Goal: Task Accomplishment & Management: Use online tool/utility

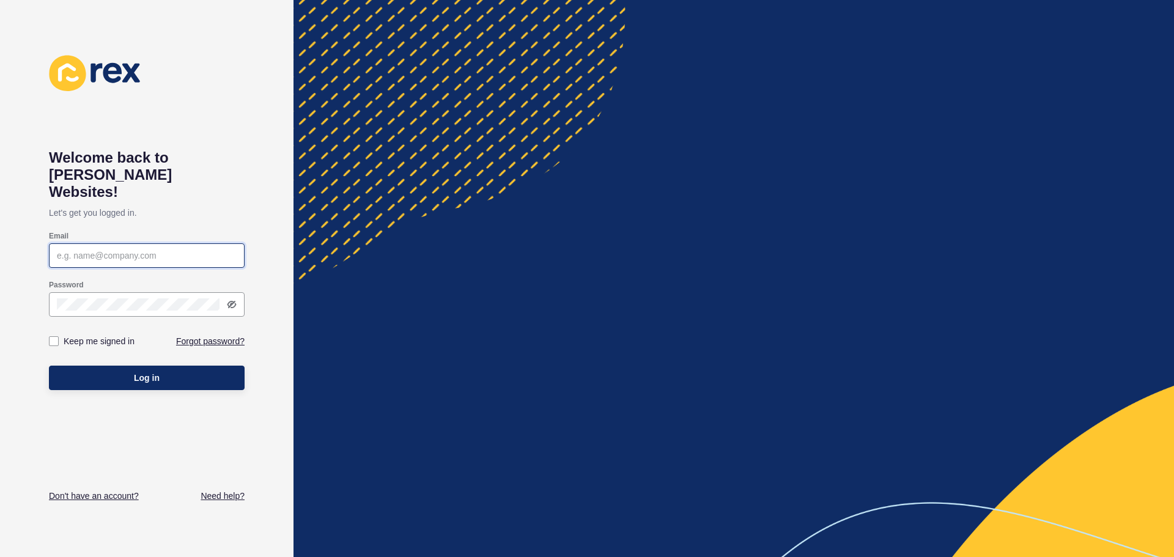
type input "systems@digitalstream.co.nz"
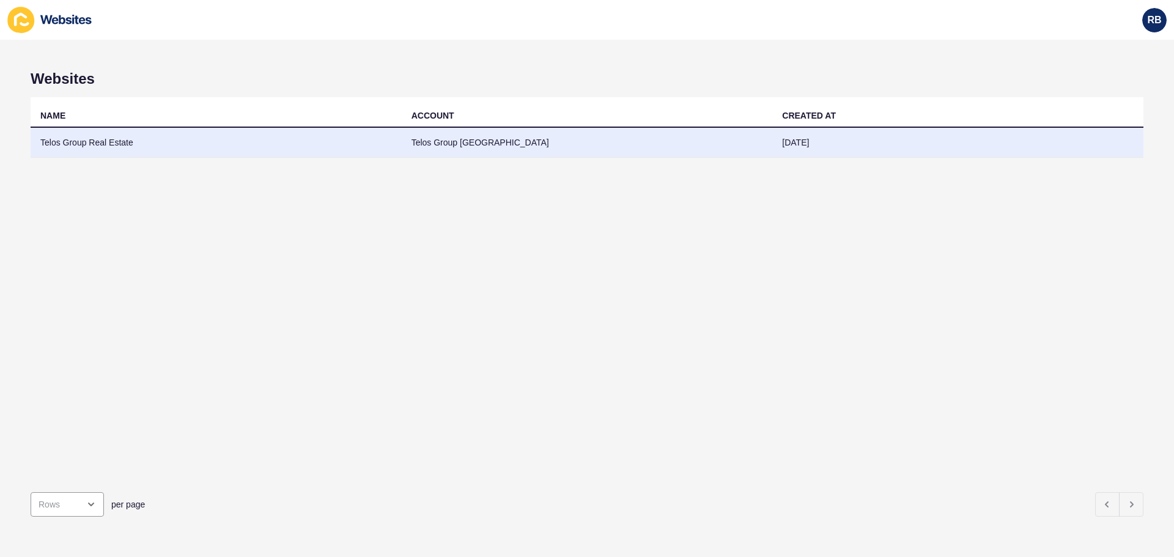
click at [481, 133] on td "Telos Group New Zealand" at bounding box center [587, 143] width 371 height 30
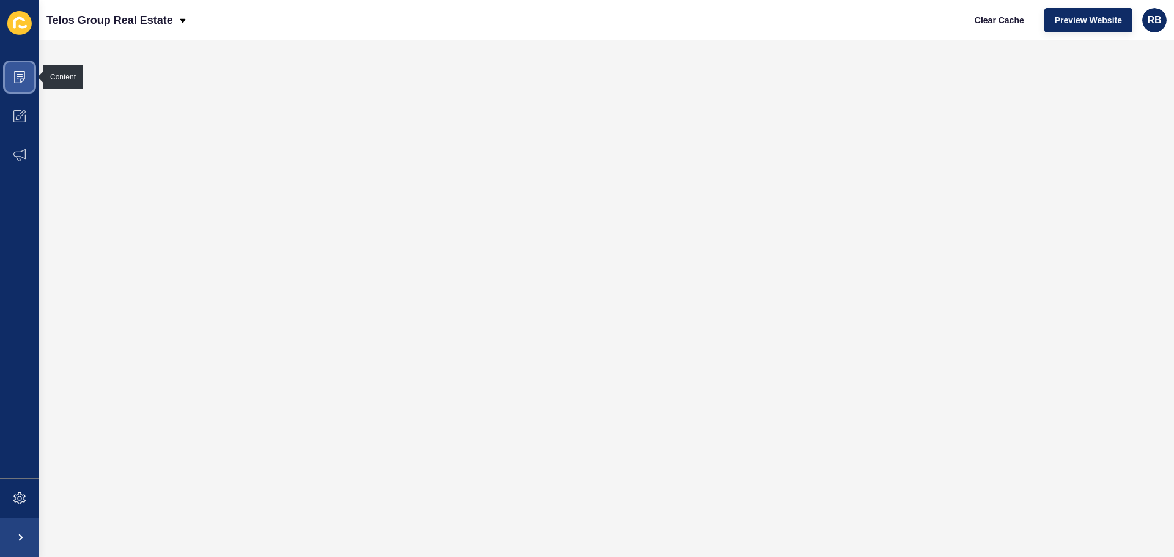
click at [28, 84] on span at bounding box center [19, 76] width 39 height 39
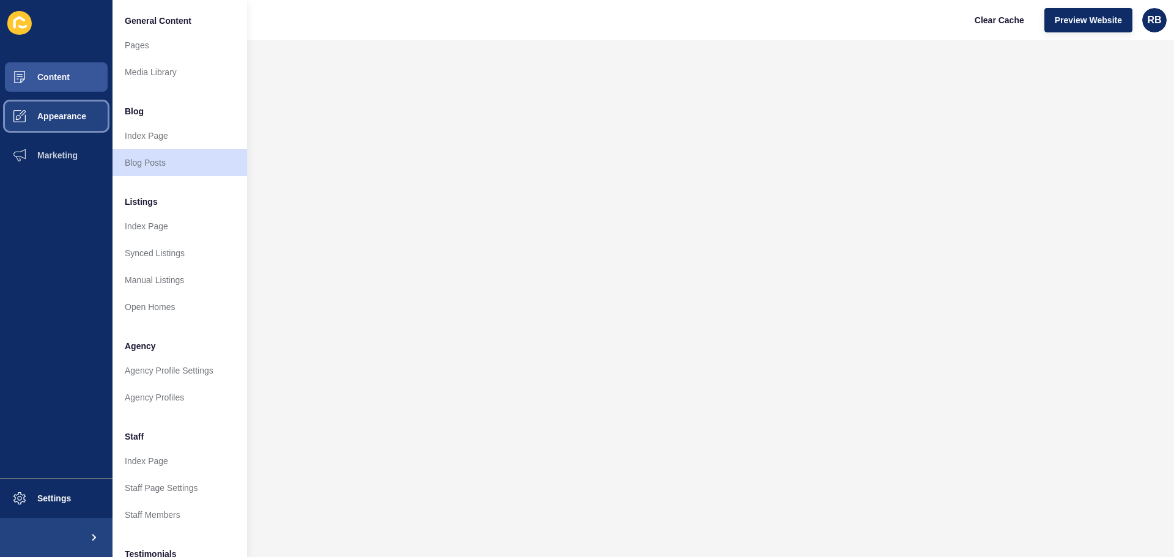
click at [87, 121] on button "Appearance" at bounding box center [56, 116] width 112 height 39
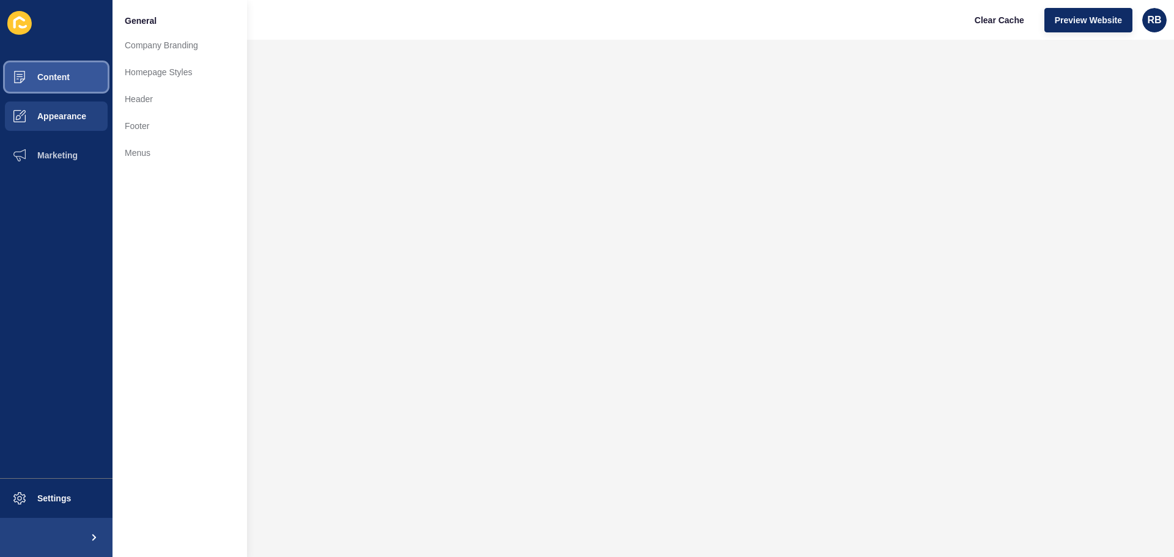
click at [81, 84] on button "Content" at bounding box center [56, 76] width 112 height 39
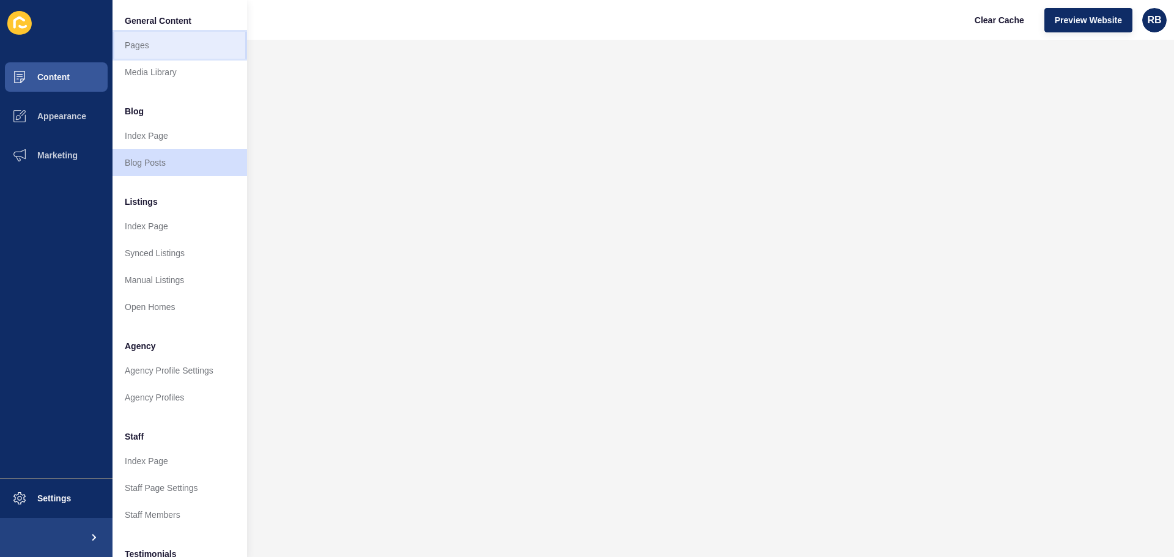
click at [174, 47] on link "Pages" at bounding box center [179, 45] width 135 height 27
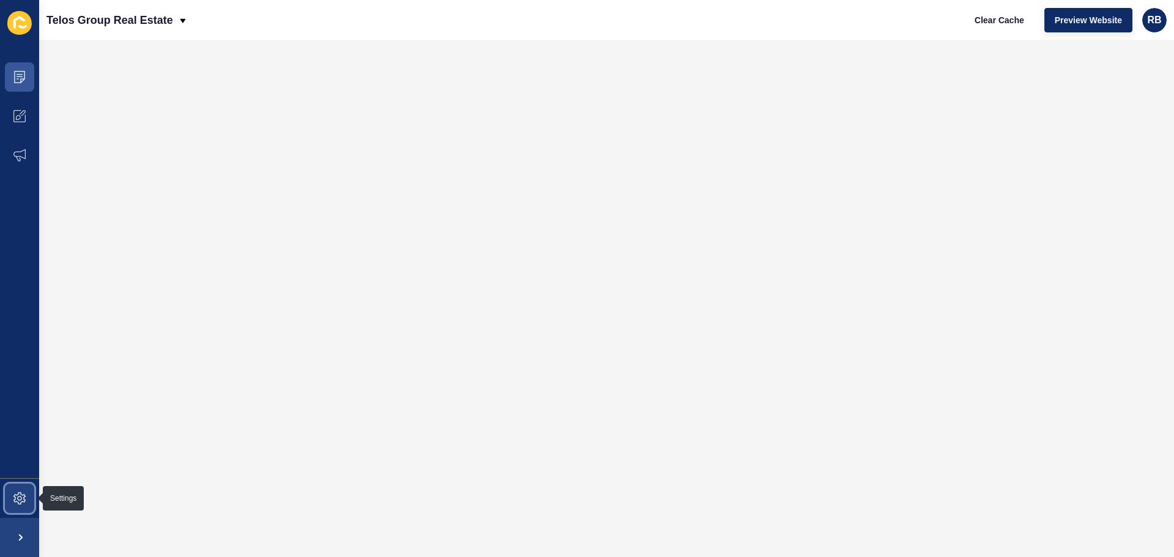
click at [22, 492] on span at bounding box center [19, 498] width 39 height 39
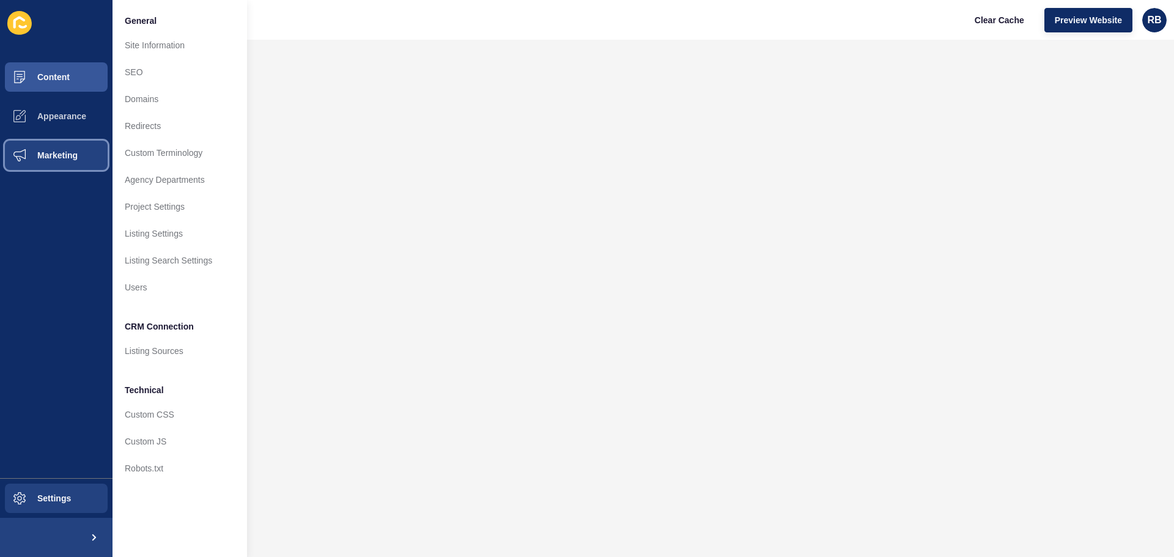
click at [58, 147] on button "Marketing" at bounding box center [56, 155] width 112 height 39
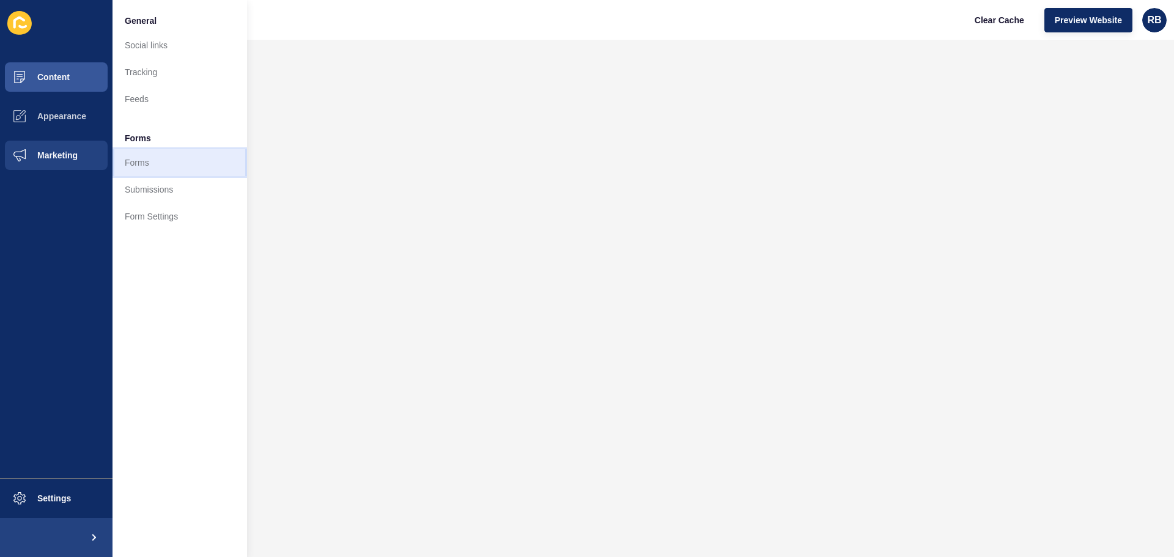
click at [161, 157] on link "Forms" at bounding box center [179, 162] width 135 height 27
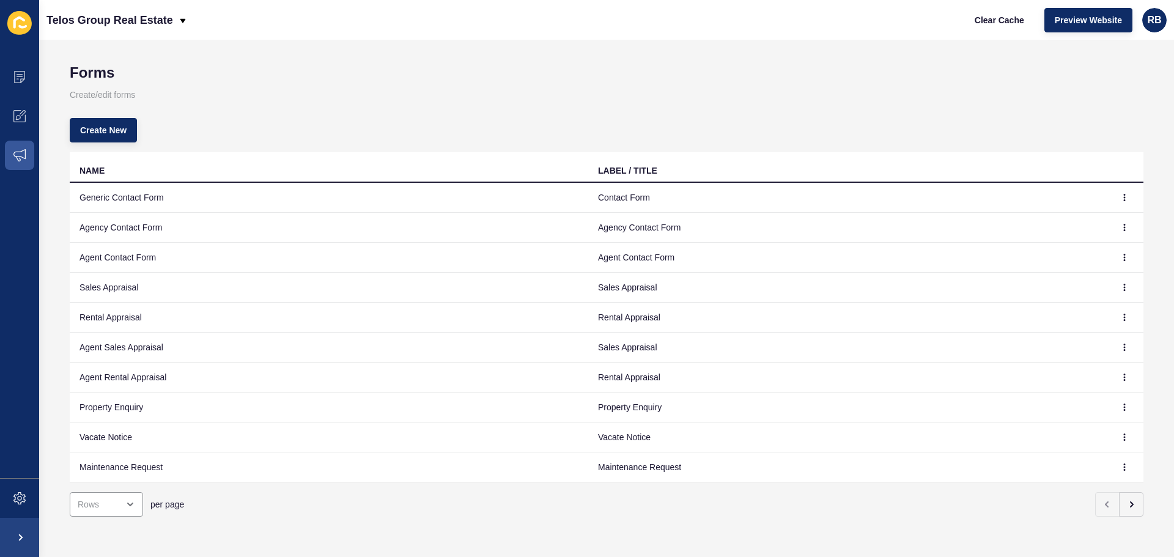
scroll to position [15, 0]
click at [142, 186] on td "Generic Contact Form" at bounding box center [329, 198] width 518 height 30
click at [1115, 189] on button "button" at bounding box center [1124, 197] width 18 height 17
click at [1093, 204] on link "Edit" at bounding box center [1082, 212] width 86 height 27
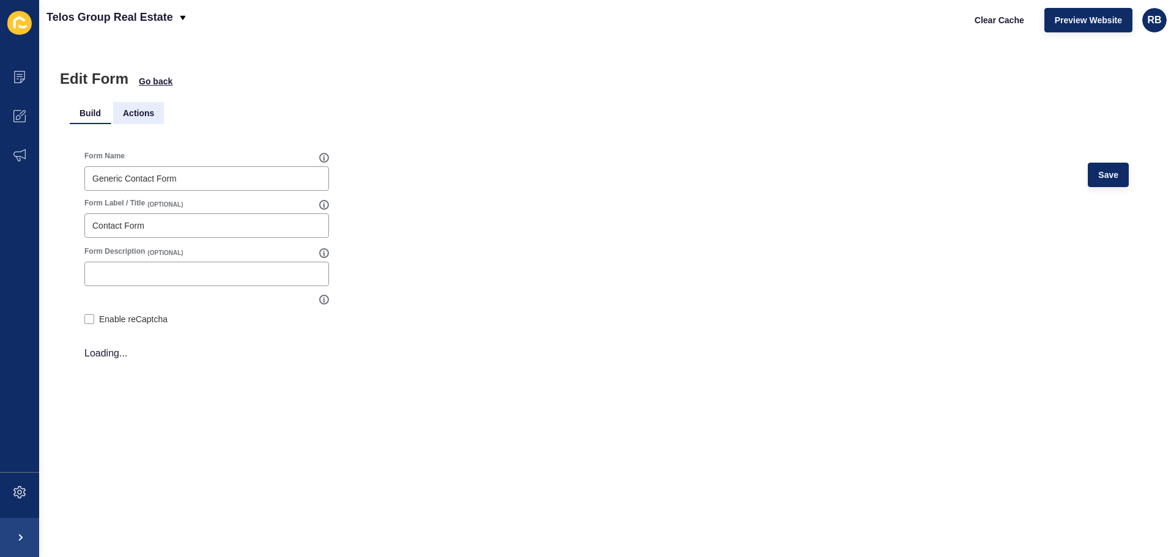
click at [138, 114] on li "Actions" at bounding box center [138, 113] width 51 height 22
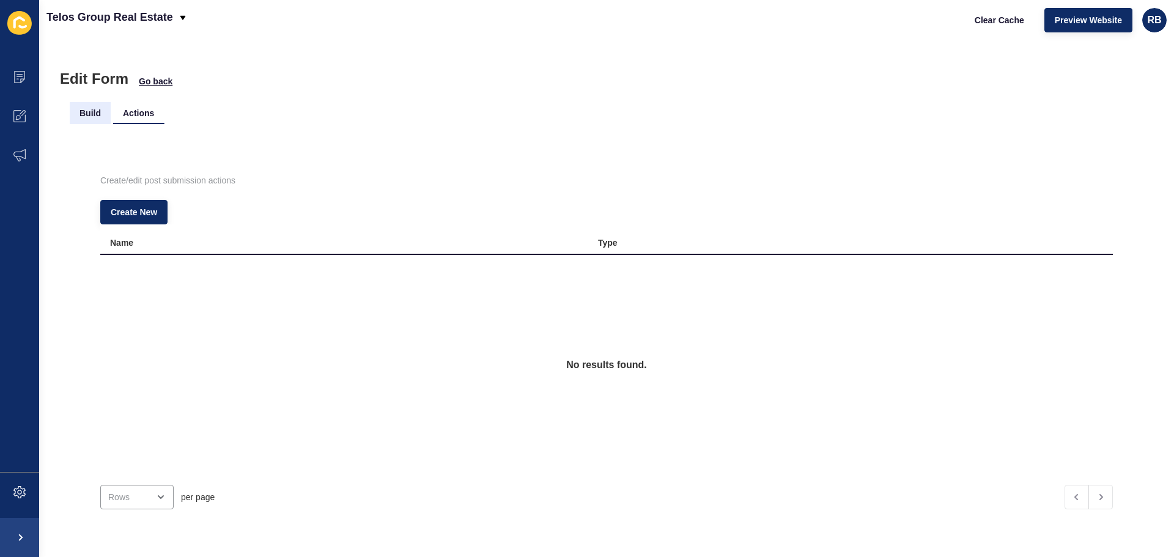
click at [94, 113] on li "Build" at bounding box center [90, 113] width 41 height 22
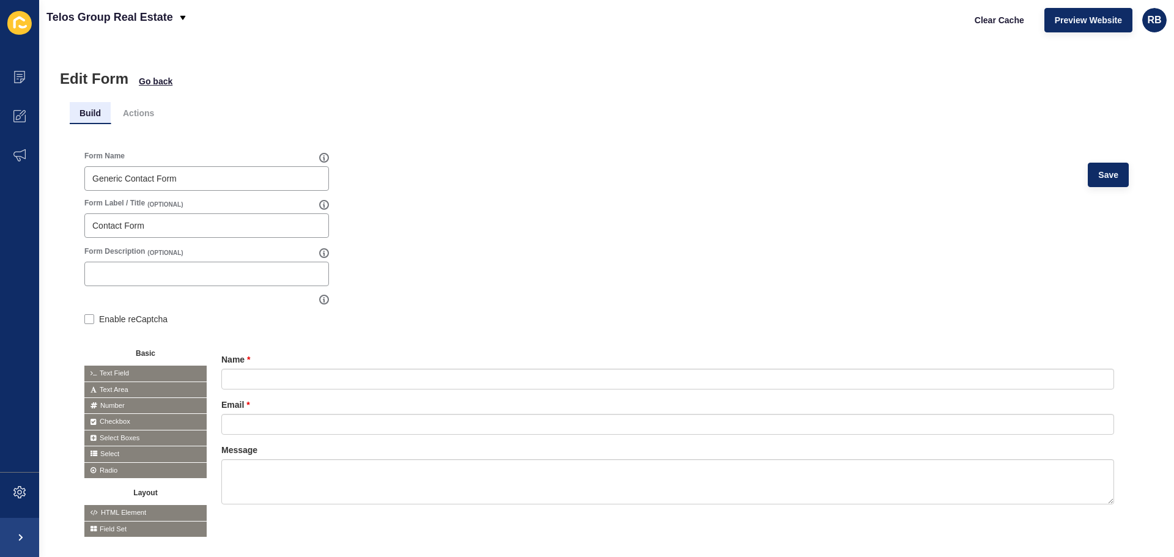
scroll to position [35, 0]
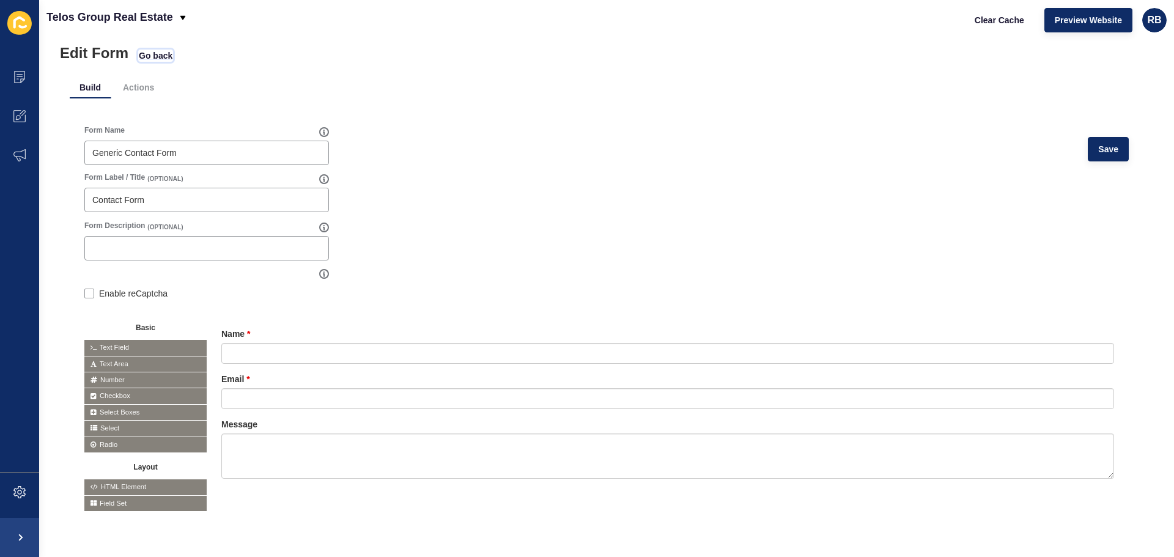
click at [152, 51] on span "Go back" at bounding box center [156, 56] width 34 height 12
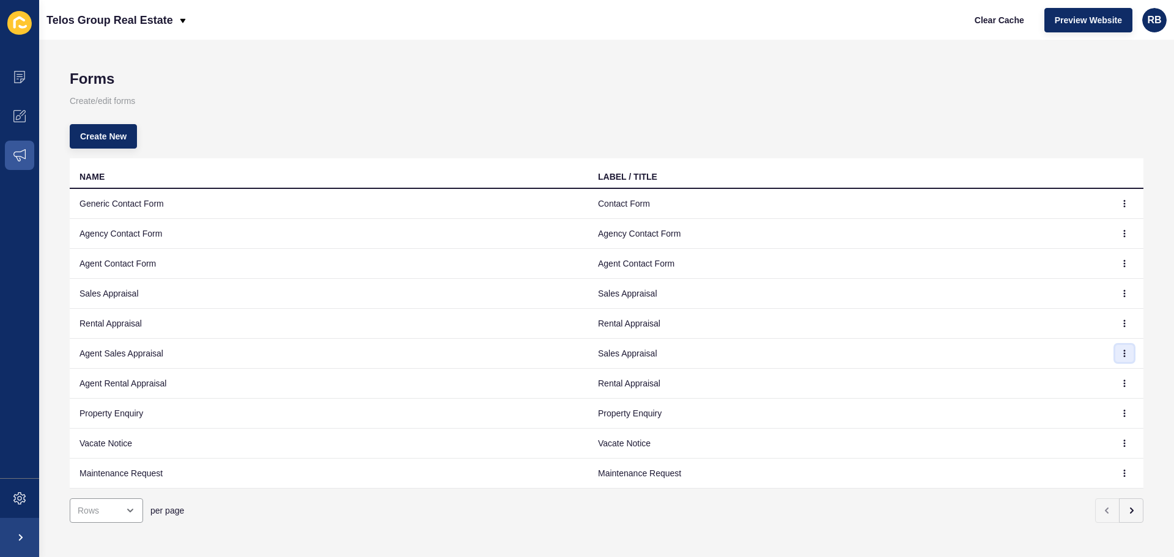
click at [1118, 349] on button "button" at bounding box center [1124, 353] width 18 height 17
click at [1087, 373] on link "Edit" at bounding box center [1082, 377] width 86 height 27
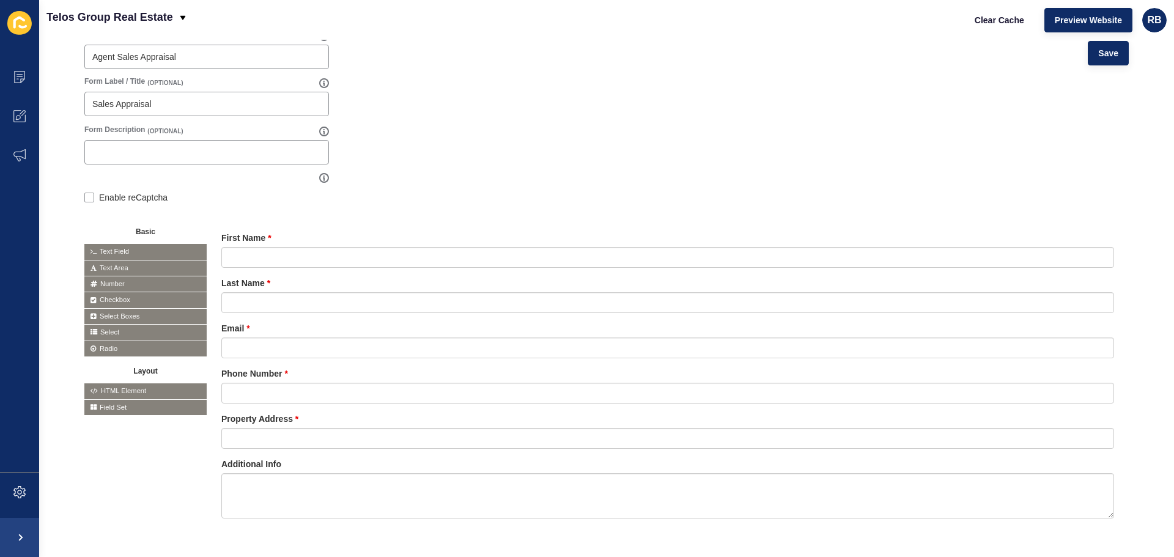
scroll to position [21, 0]
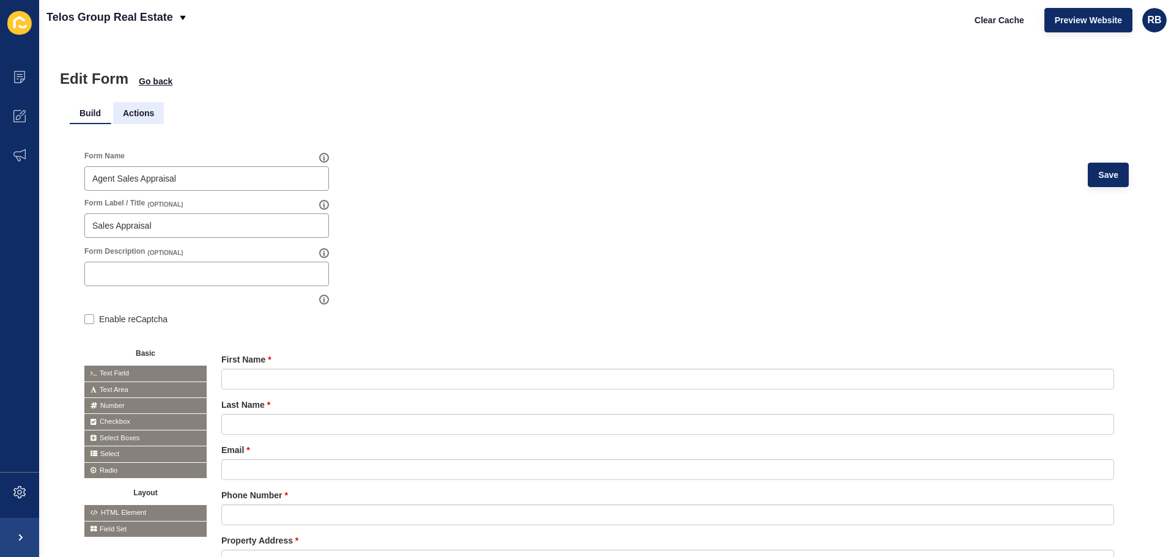
click at [150, 109] on li "Actions" at bounding box center [138, 113] width 51 height 22
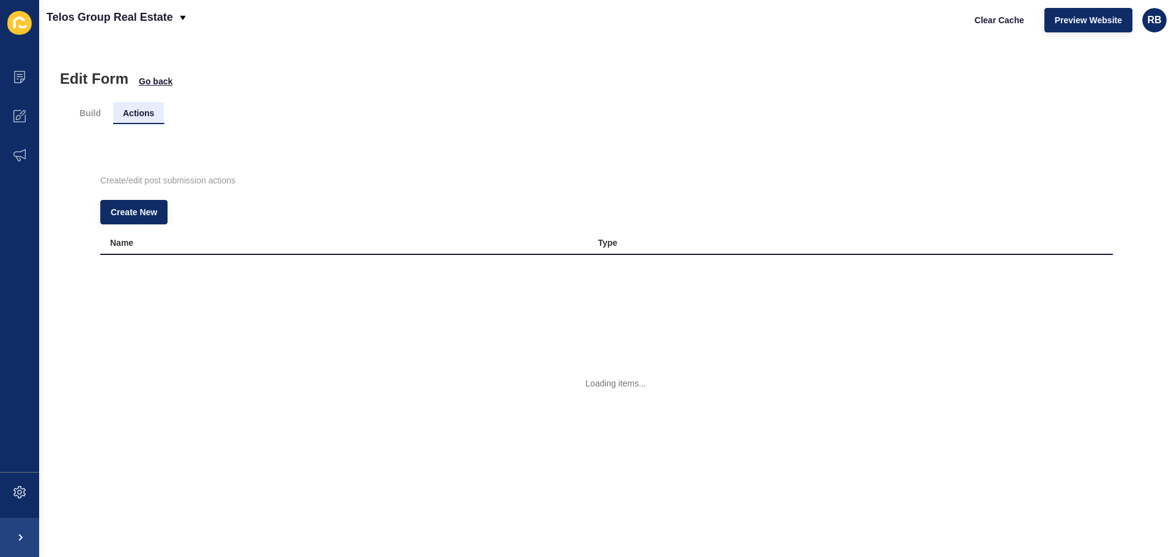
scroll to position [0, 0]
click at [161, 216] on button "Create New" at bounding box center [133, 212] width 67 height 24
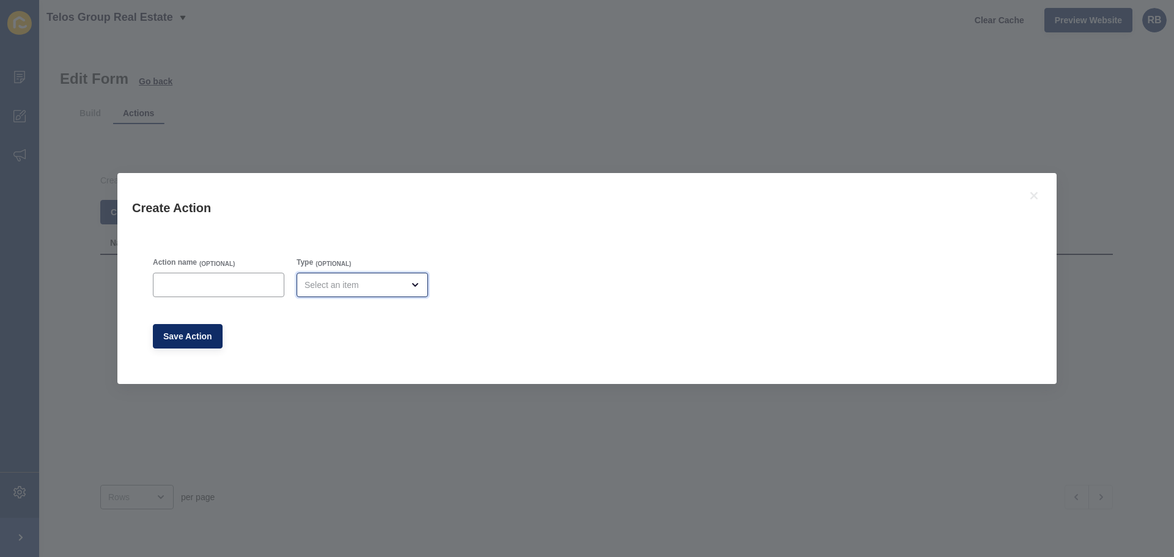
click at [334, 290] on div "open menu" at bounding box center [353, 285] width 98 height 12
click at [219, 278] on div at bounding box center [218, 285] width 131 height 24
click at [350, 277] on div "open menu" at bounding box center [362, 285] width 131 height 24
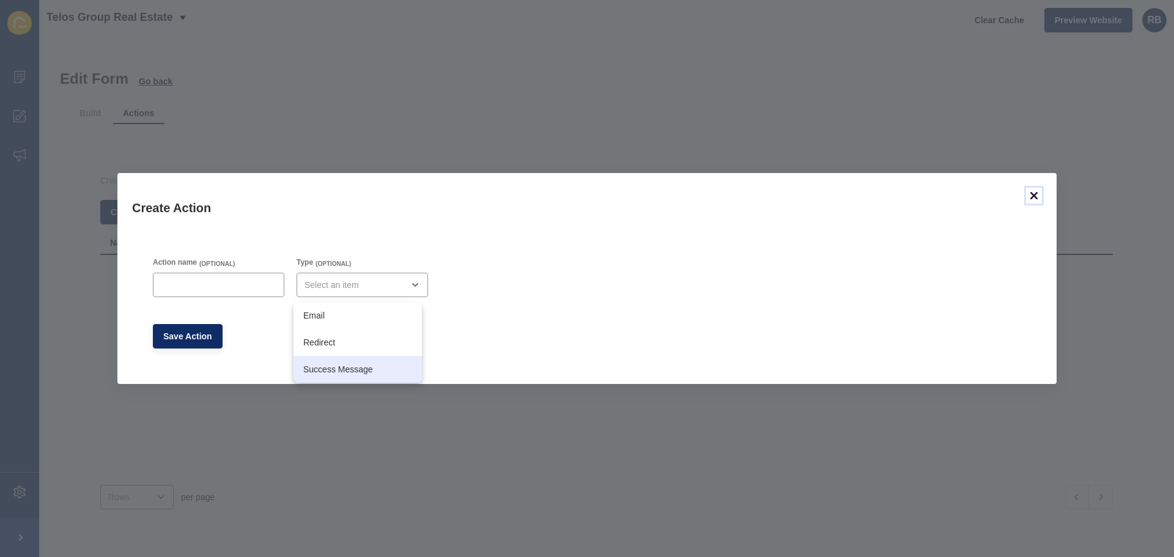
click at [1041, 195] on button at bounding box center [1034, 196] width 16 height 16
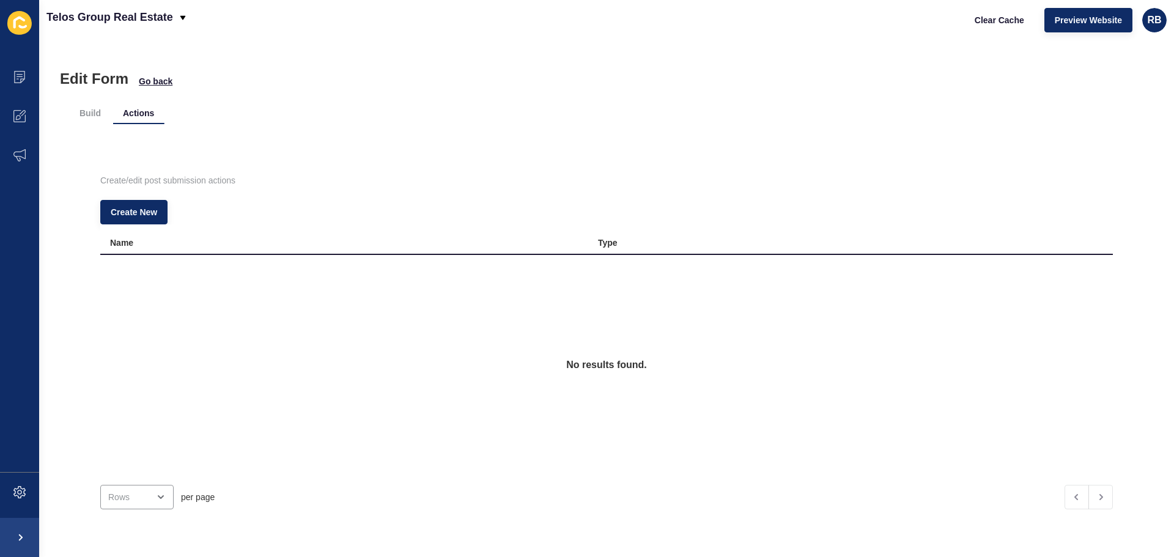
click at [144, 89] on div "Build Actions Create/edit post submission actions Create New Name Type No resul…" at bounding box center [607, 318] width 1074 height 462
click at [149, 82] on span "Go back" at bounding box center [156, 81] width 34 height 12
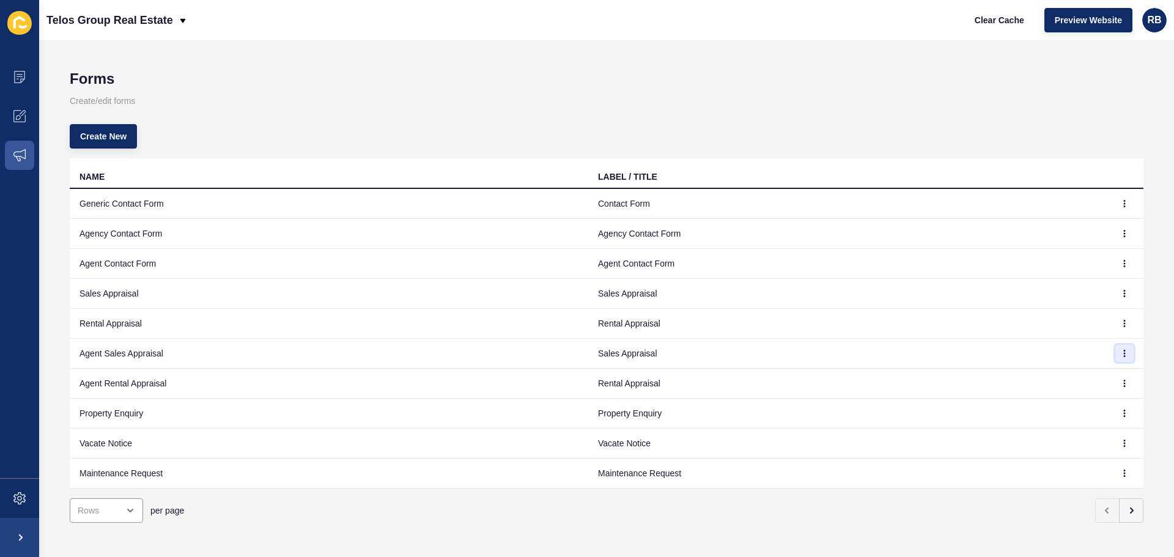
click at [1118, 348] on button "button" at bounding box center [1124, 353] width 18 height 17
click at [1093, 375] on link "Edit" at bounding box center [1082, 377] width 86 height 27
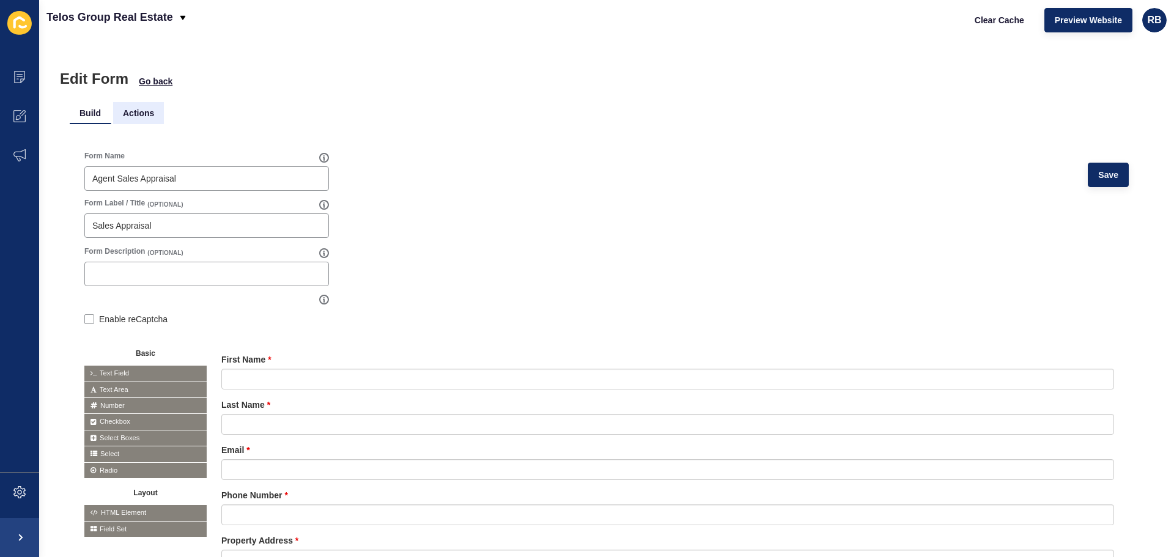
click at [149, 115] on li "Actions" at bounding box center [138, 113] width 51 height 22
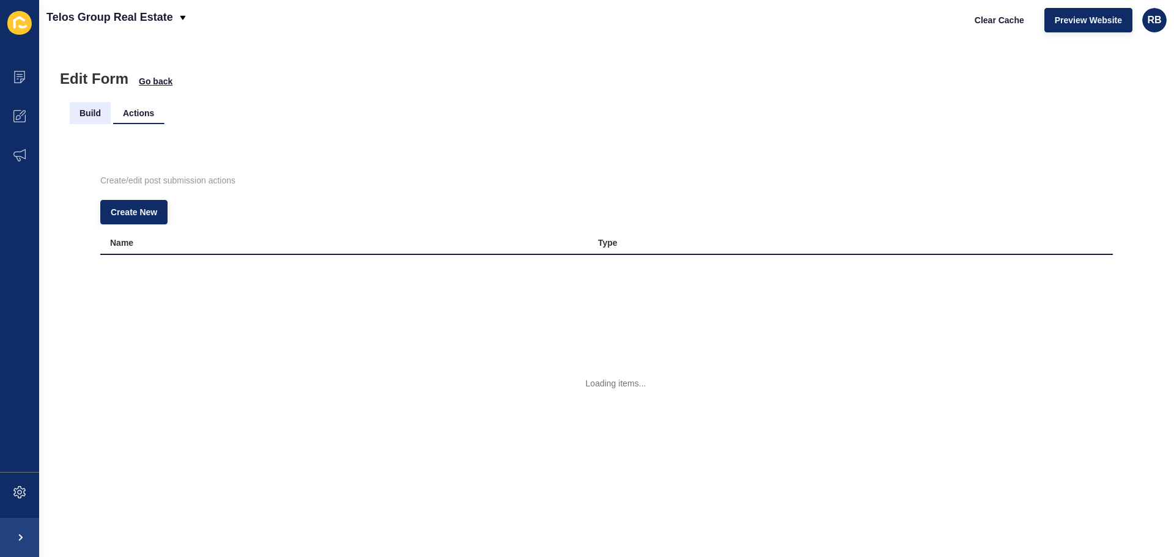
click at [87, 116] on li "Build" at bounding box center [90, 113] width 41 height 22
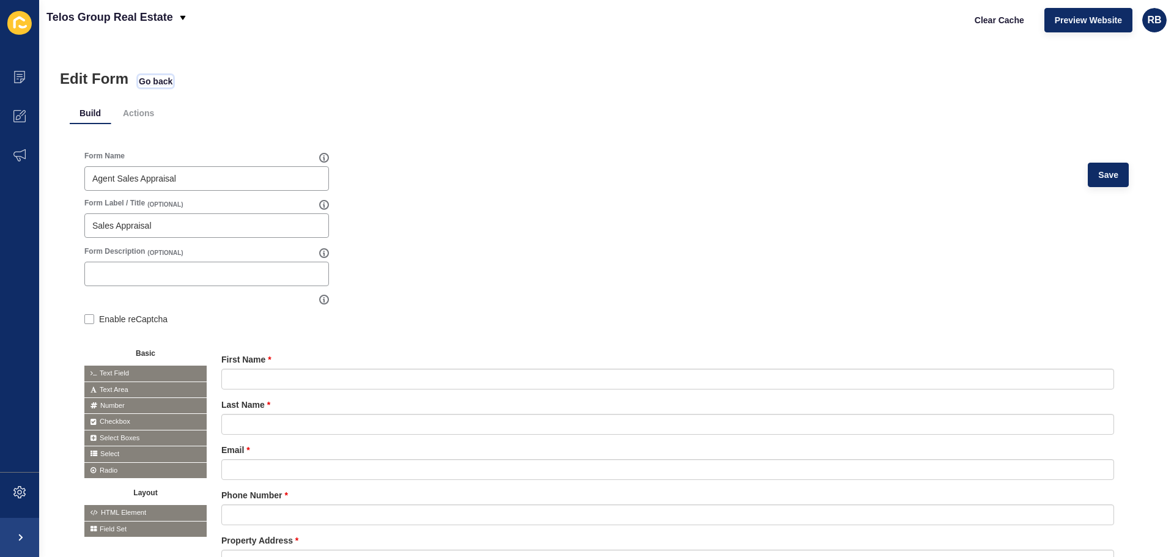
click at [153, 84] on span "Go back" at bounding box center [156, 81] width 34 height 12
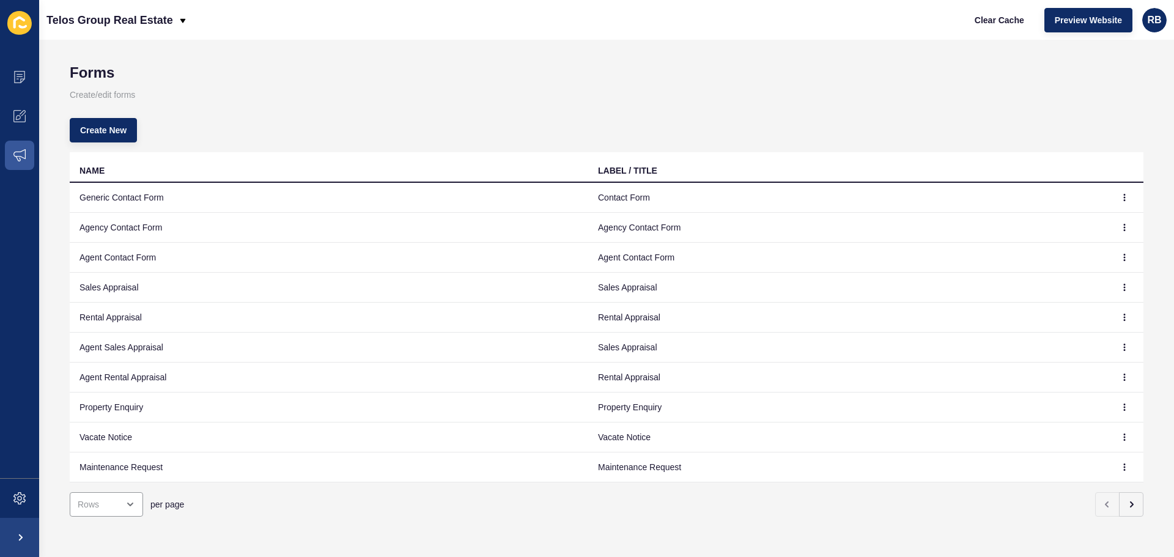
scroll to position [15, 0]
click at [1119, 309] on button "button" at bounding box center [1124, 317] width 18 height 17
click at [1093, 332] on link "Edit" at bounding box center [1082, 332] width 86 height 27
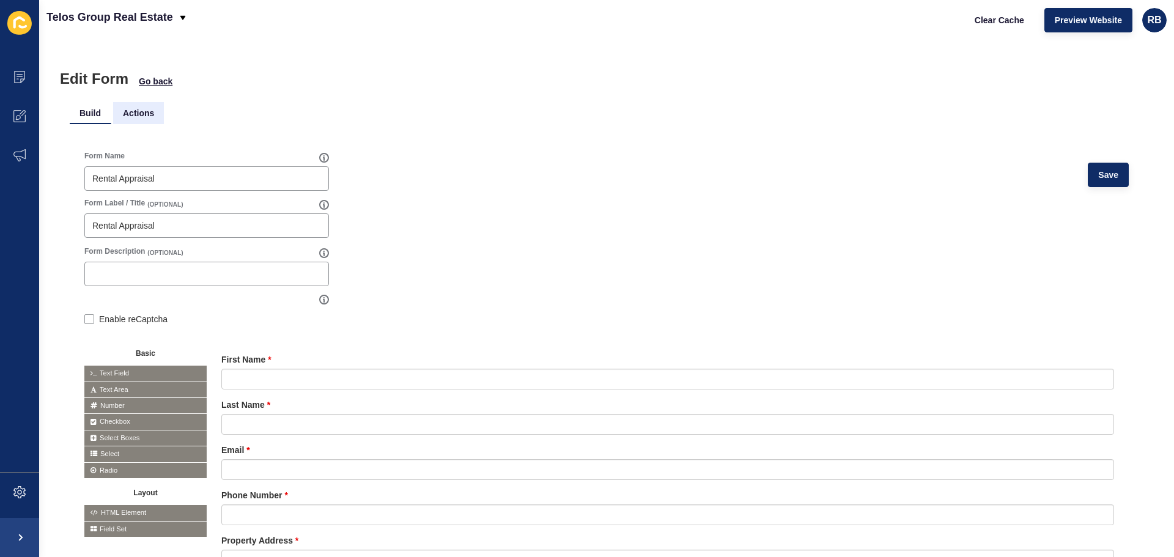
click at [147, 111] on li "Actions" at bounding box center [138, 113] width 51 height 22
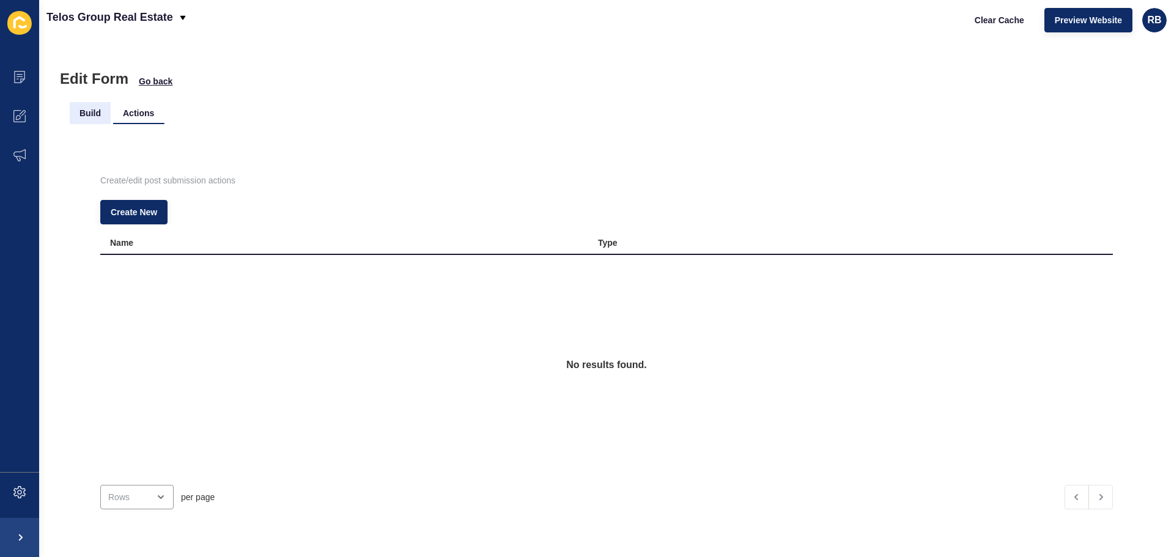
click at [104, 103] on li "Build" at bounding box center [90, 113] width 41 height 22
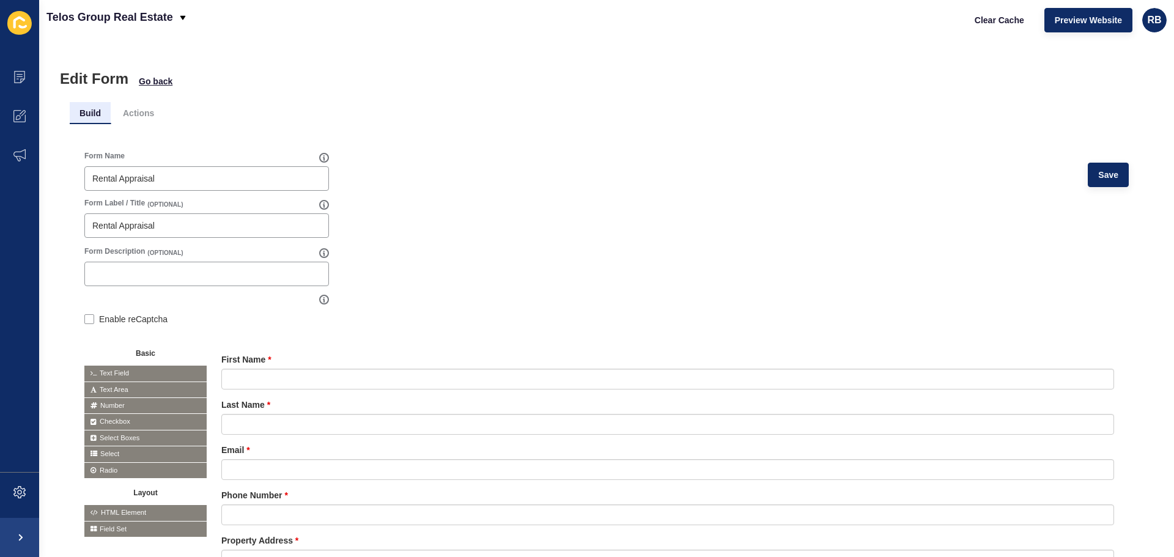
scroll to position [42, 0]
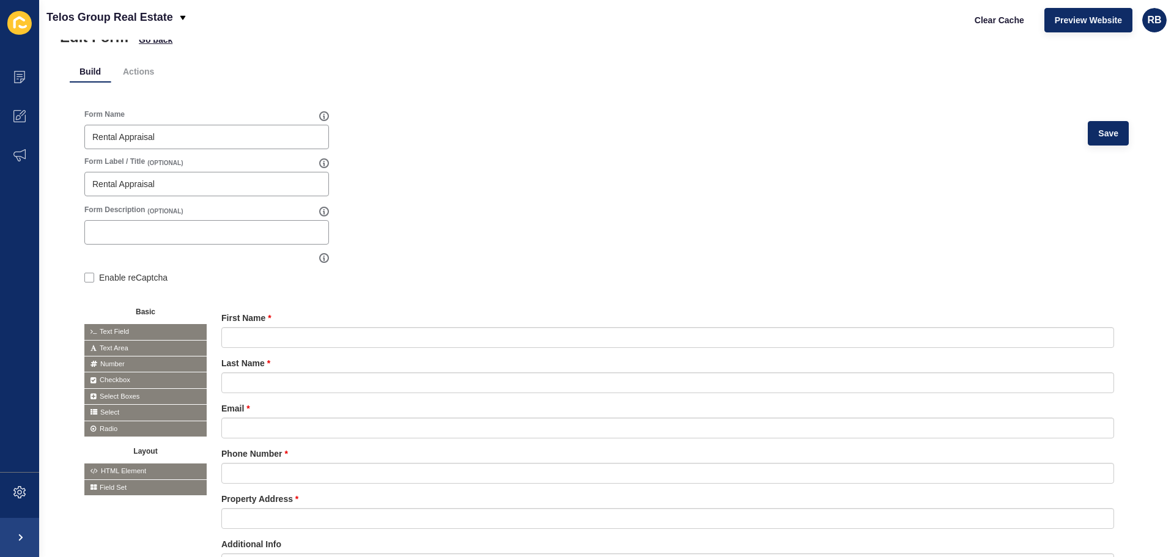
click at [147, 111] on div "Form Name" at bounding box center [201, 115] width 235 height 13
click at [139, 72] on li "Actions" at bounding box center [138, 72] width 51 height 22
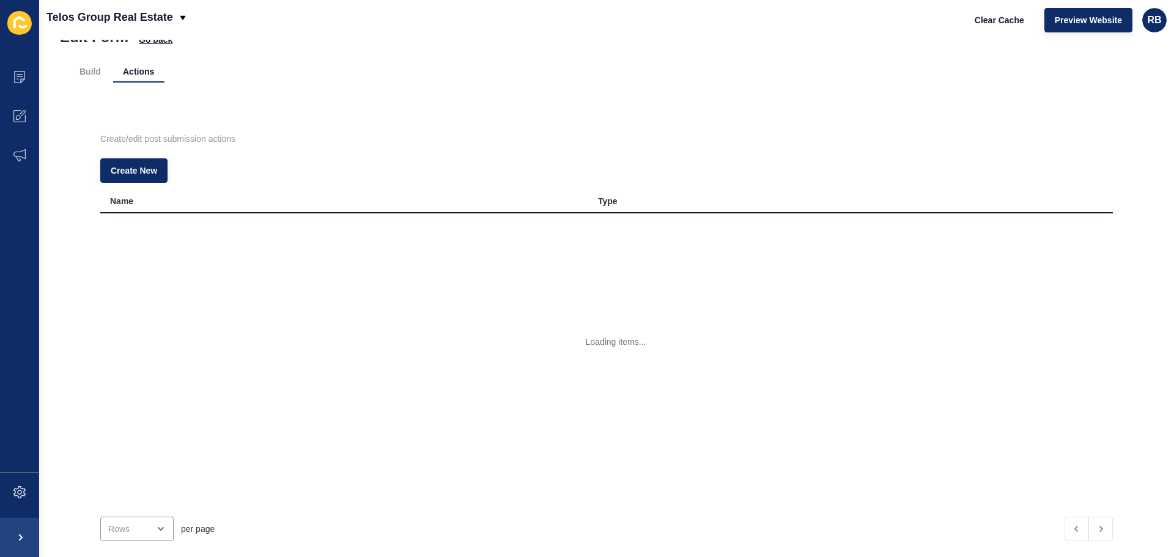
scroll to position [0, 0]
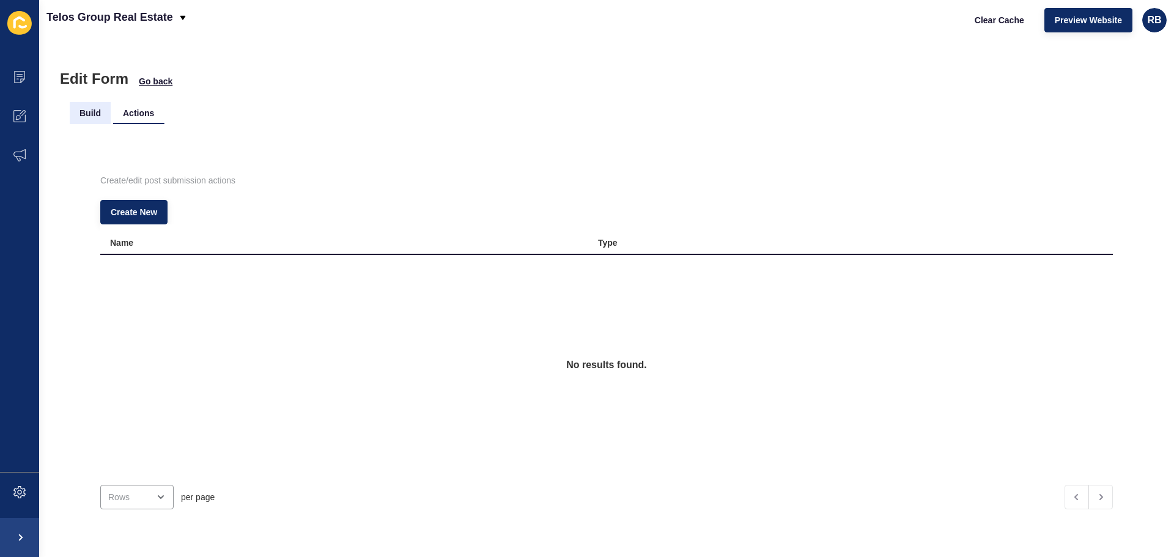
click at [95, 112] on li "Build" at bounding box center [90, 113] width 41 height 22
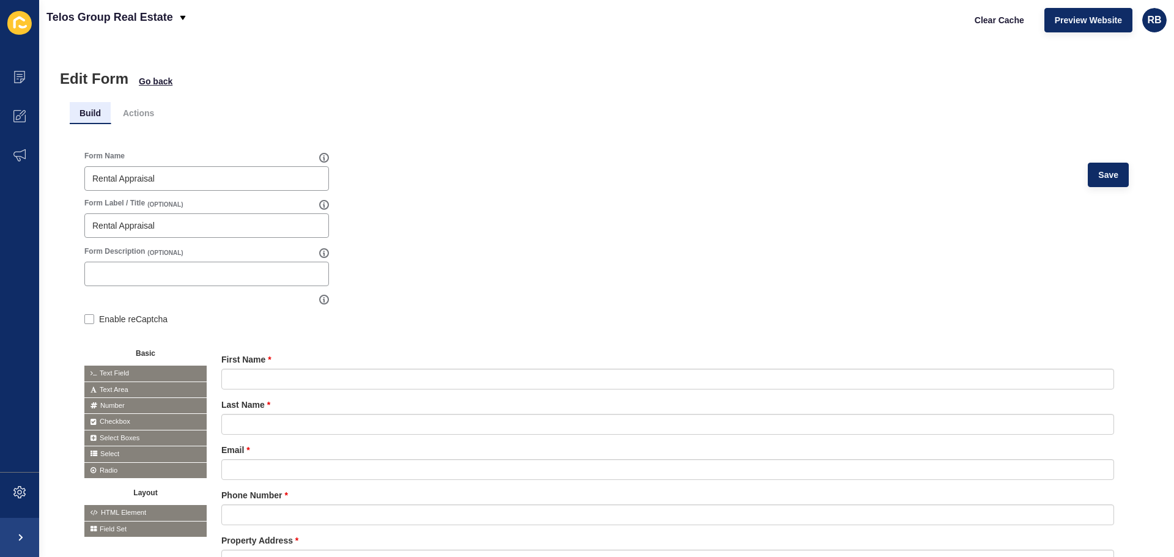
scroll to position [42, 0]
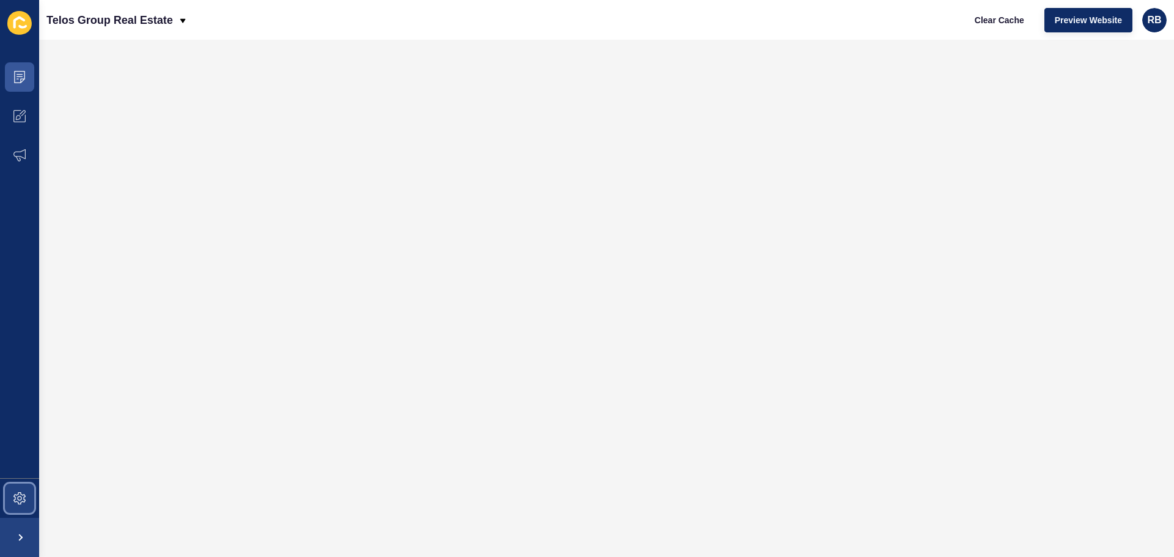
click at [24, 496] on icon at bounding box center [19, 498] width 12 height 12
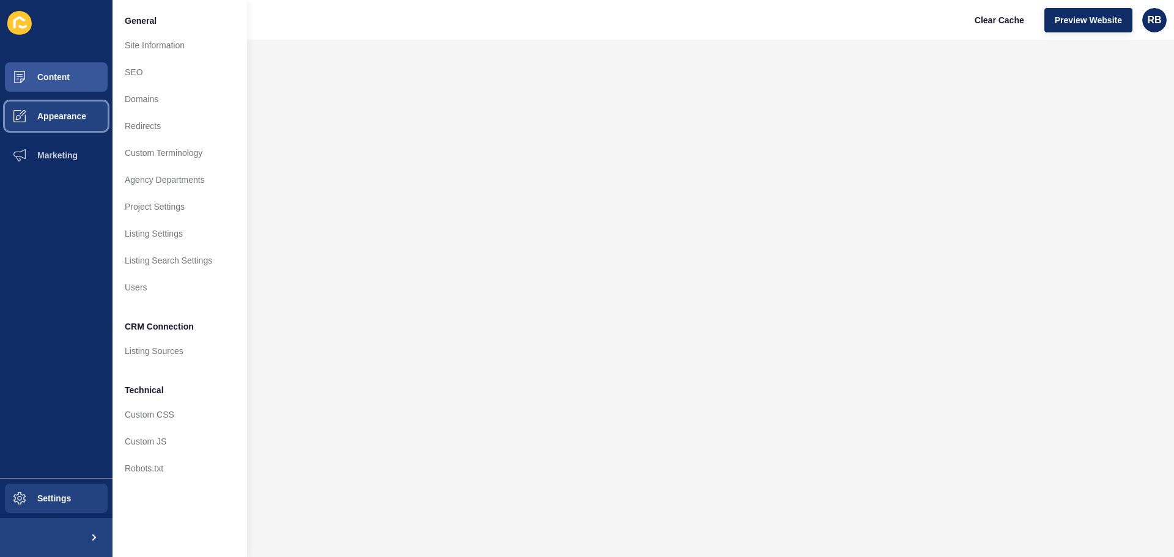
click at [87, 112] on button "Appearance" at bounding box center [56, 116] width 112 height 39
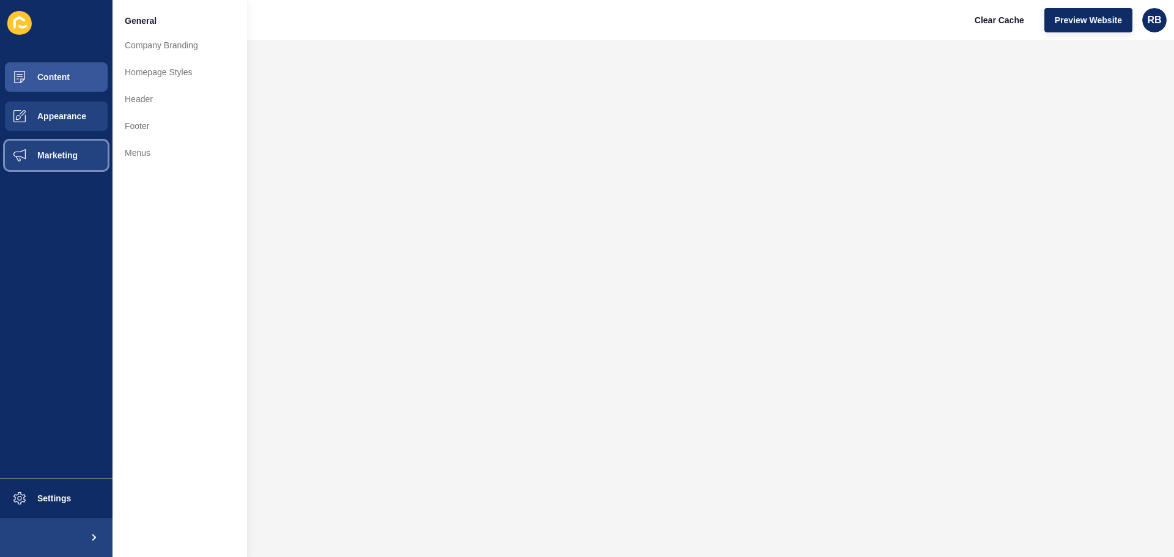
click at [82, 155] on button "Marketing" at bounding box center [56, 155] width 112 height 39
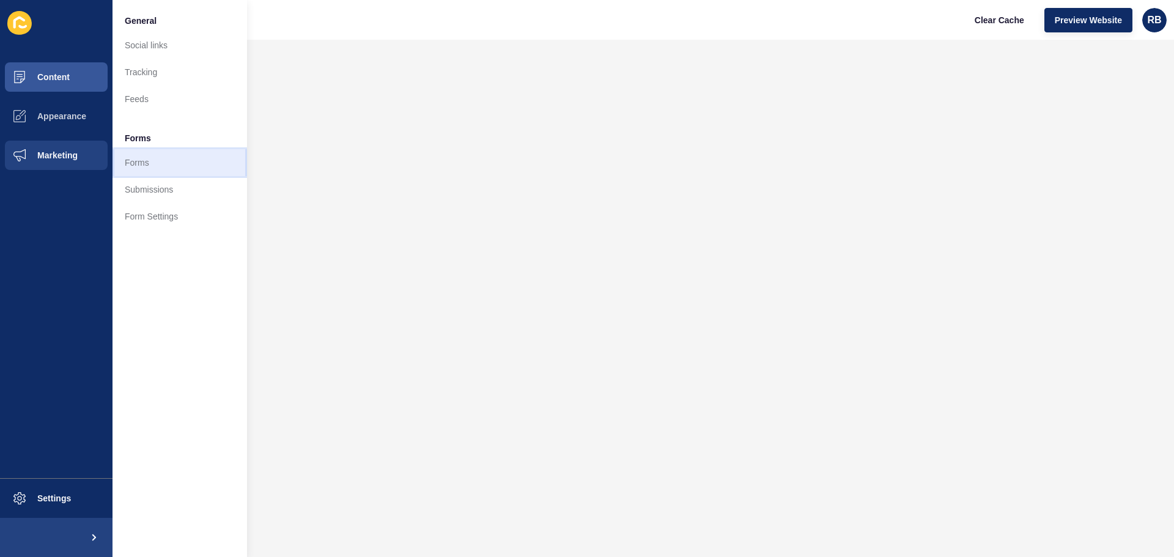
click at [137, 160] on link "Forms" at bounding box center [179, 162] width 135 height 27
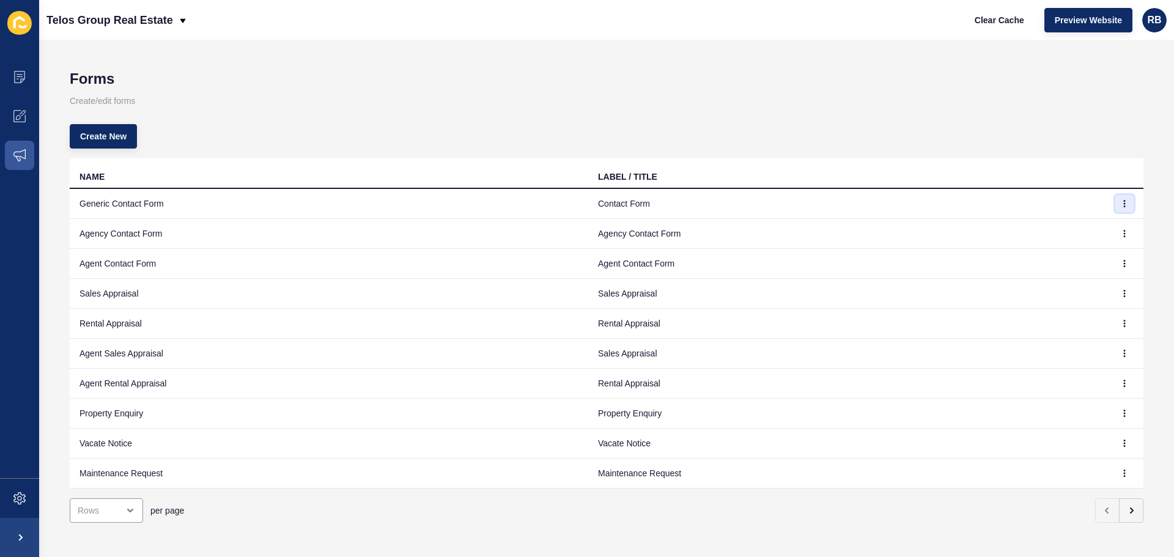
click at [1122, 203] on button "button" at bounding box center [1124, 203] width 18 height 17
click at [1071, 221] on link "Edit" at bounding box center [1082, 228] width 86 height 27
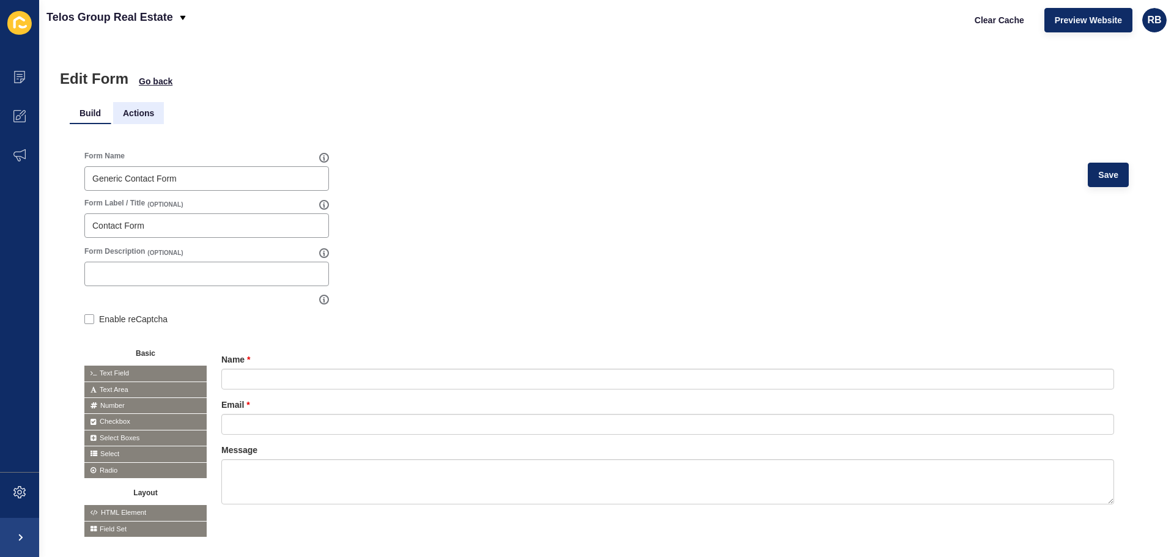
click at [152, 114] on li "Actions" at bounding box center [138, 113] width 51 height 22
